Goal: Task Accomplishment & Management: Use online tool/utility

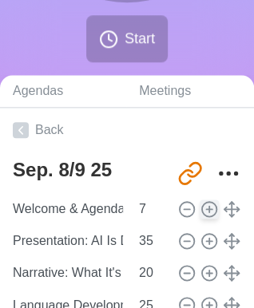
scroll to position [181, 0]
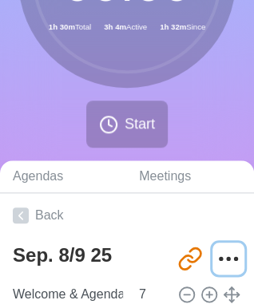
click at [220, 257] on circle "More" at bounding box center [221, 258] width 2 height 2
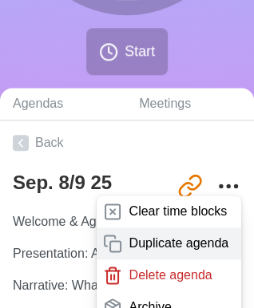
click at [171, 237] on p "Duplicate agenda" at bounding box center [179, 243] width 100 height 19
type textarea "Sep. 8/9 25 copy"
type input "[URL][DOMAIN_NAME]"
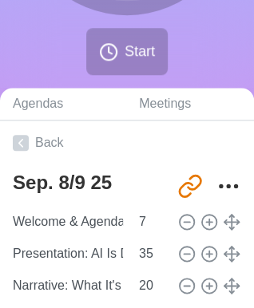
type textarea "Sep. 8/9 25"
type input "[URL][DOMAIN_NAME]"
type textarea "Sep. 8/9 25 copy"
type input "[URL][DOMAIN_NAME]"
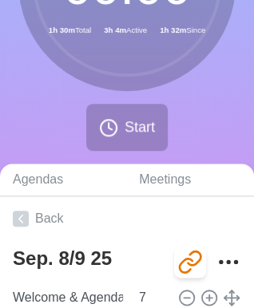
scroll to position [224, 0]
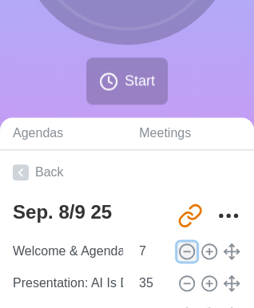
click at [178, 245] on icon at bounding box center [187, 252] width 18 height 18
type input "Presentation: AI Is Demolishing My Education"
type input "35"
type input "Narrative: What It's About"
type input "20"
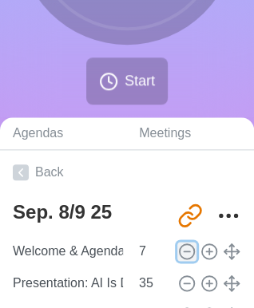
type input "Language Development: Vocab or Grammar"
type input "25"
type input "Wrap Up"
type input "3"
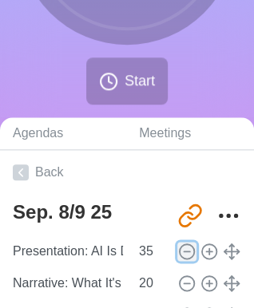
click at [178, 245] on icon at bounding box center [187, 252] width 18 height 18
type input "Narrative: What It's About"
type input "20"
type input "Language Development: Vocab or Grammar"
type input "25"
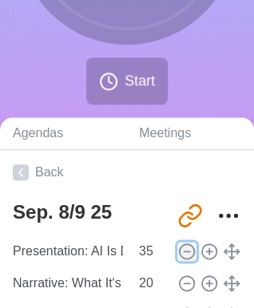
type input "Wrap Up"
type input "3"
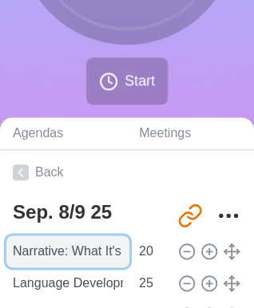
click at [97, 247] on input "Narrative: What It's About" at bounding box center [67, 252] width 123 height 32
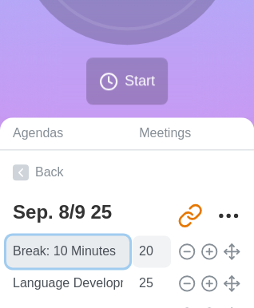
type input "Break: 10 Minutes"
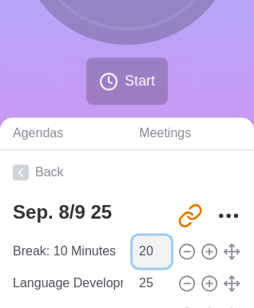
click at [138, 252] on input "20" at bounding box center [152, 252] width 38 height 32
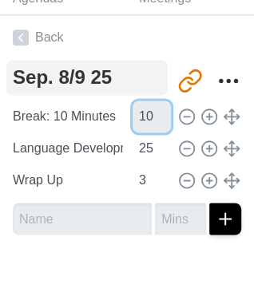
scroll to position [360, 0]
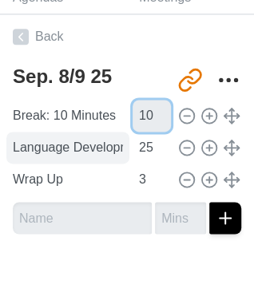
type input "10"
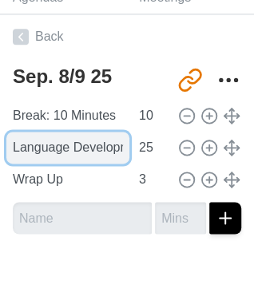
click at [85, 149] on input "Language Development: Vocab or Grammar" at bounding box center [67, 148] width 123 height 32
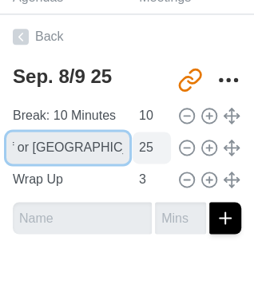
type input "Book Shelf or [GEOGRAPHIC_DATA]"
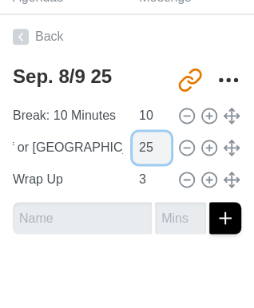
scroll to position [0, 0]
click at [140, 147] on input "25" at bounding box center [152, 148] width 38 height 32
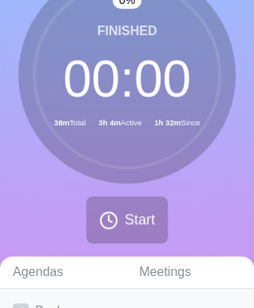
scroll to position [0, 8]
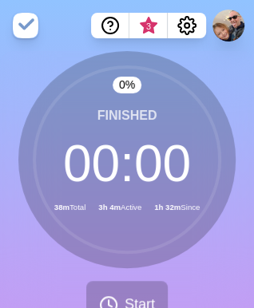
type input "30"
click at [217, 244] on div "Finished 00 : 00 43m Total 3h 4m Active 1h 32m Since" at bounding box center [126, 159] width 217 height 217
click at [102, 300] on icon at bounding box center [108, 305] width 19 height 19
